Goal: Navigation & Orientation: Understand site structure

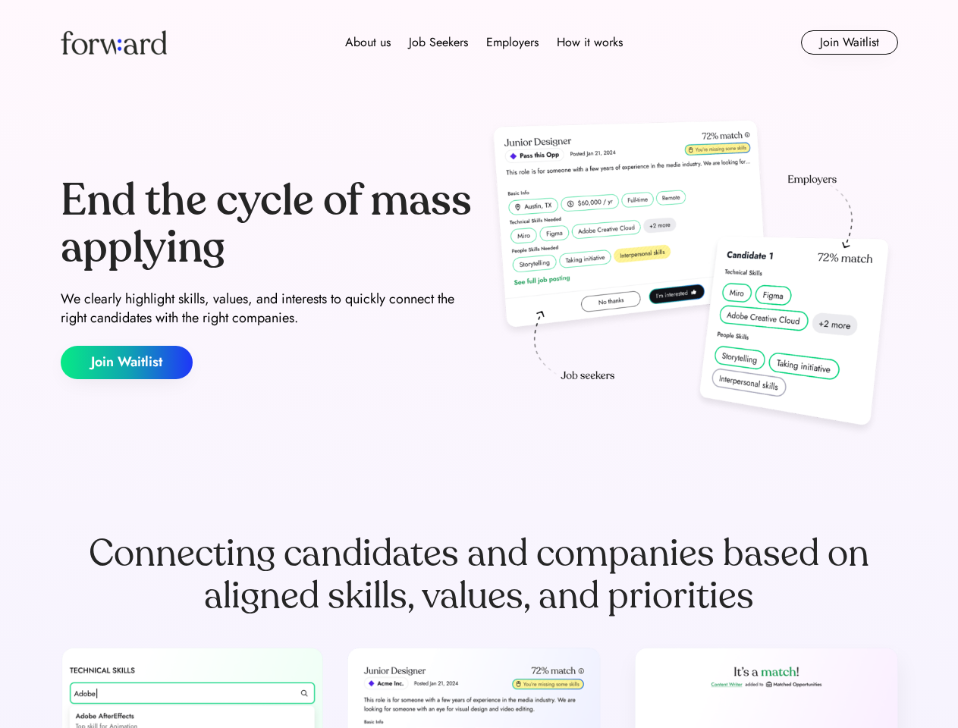
click at [479, 364] on div "End the cycle of mass applying We clearly highlight skills, values, and interes…" at bounding box center [479, 278] width 837 height 326
click at [479, 42] on div "About us Job Seekers Employers How it works" at bounding box center [484, 42] width 598 height 18
click at [114, 42] on img at bounding box center [114, 42] width 106 height 24
click at [484, 42] on div "About us Job Seekers Employers How it works" at bounding box center [484, 42] width 598 height 18
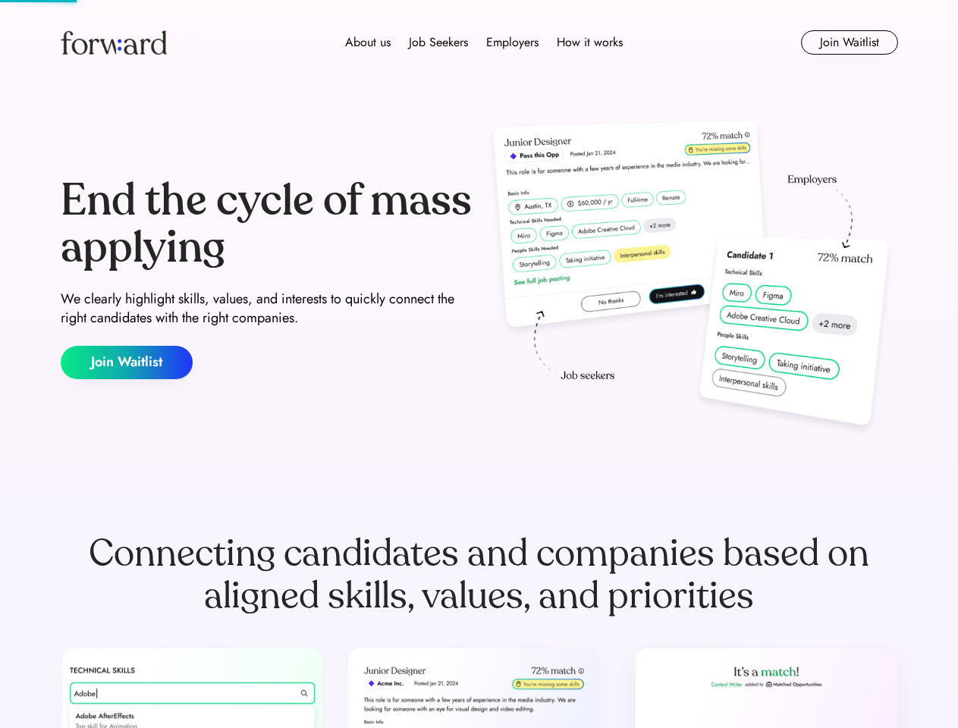
click at [368, 42] on div "About us" at bounding box center [368, 42] width 46 height 18
click at [438, 42] on div "Job Seekers" at bounding box center [438, 42] width 59 height 18
click at [512, 42] on div "Employers" at bounding box center [512, 42] width 52 height 18
click at [589, 42] on div "How it works" at bounding box center [590, 42] width 66 height 18
click at [849, 42] on button "Join Waitlist" at bounding box center [849, 42] width 97 height 24
